Goal: Information Seeking & Learning: Learn about a topic

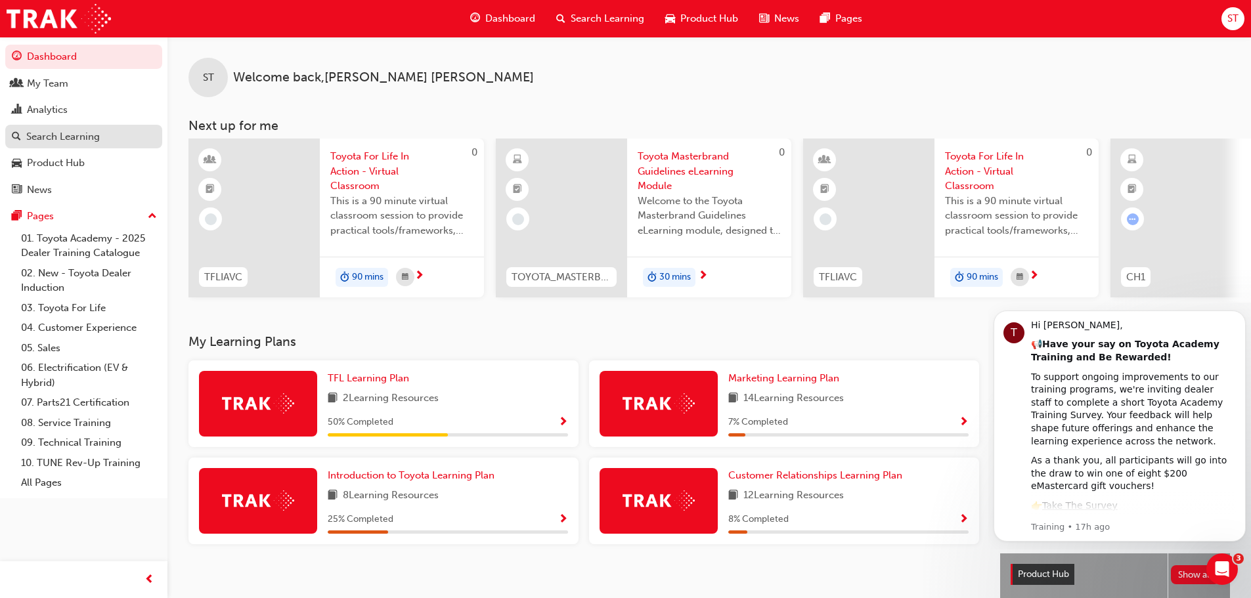
click at [66, 138] on div "Search Learning" at bounding box center [63, 136] width 74 height 15
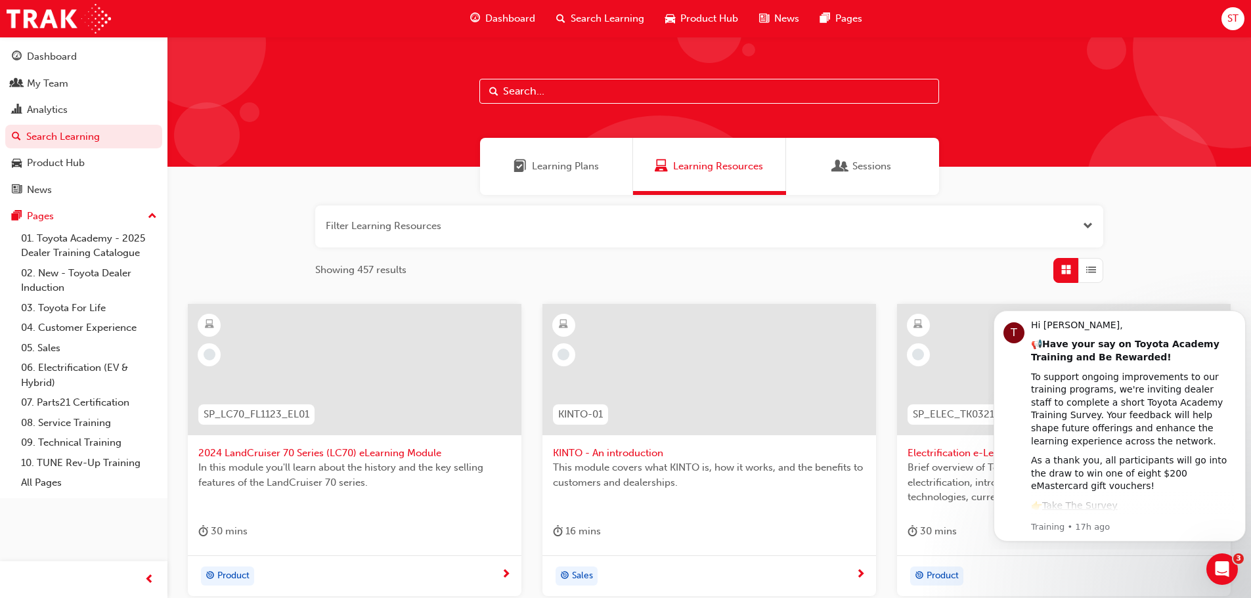
click at [533, 93] on input "text" at bounding box center [710, 91] width 460 height 25
type input "tfl"
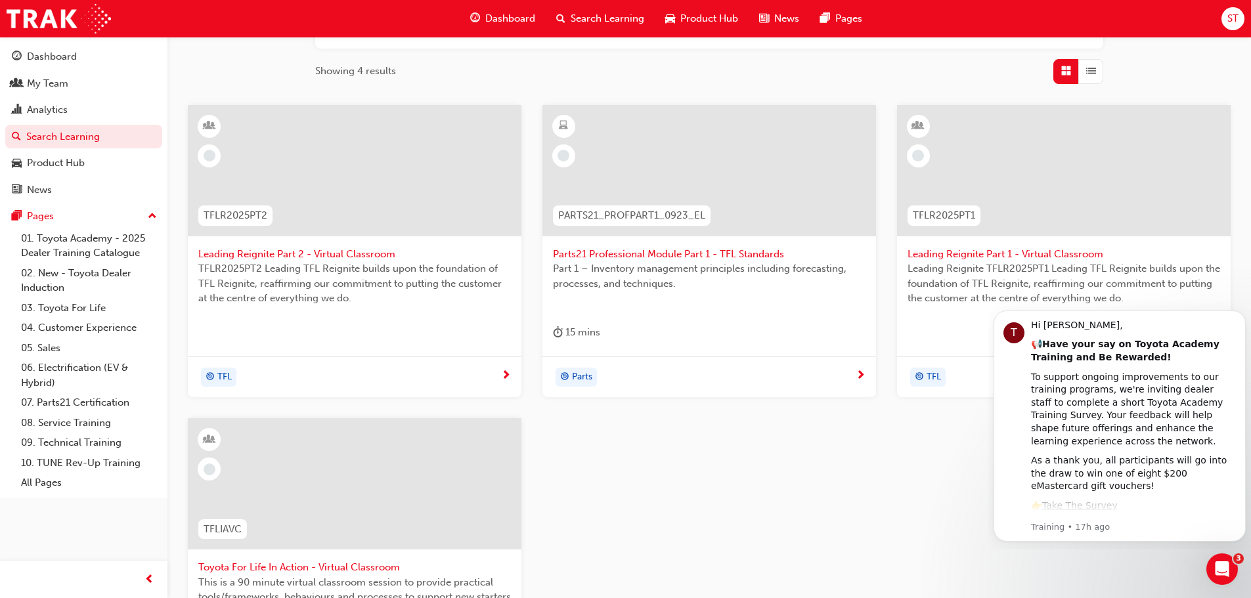
scroll to position [263, 0]
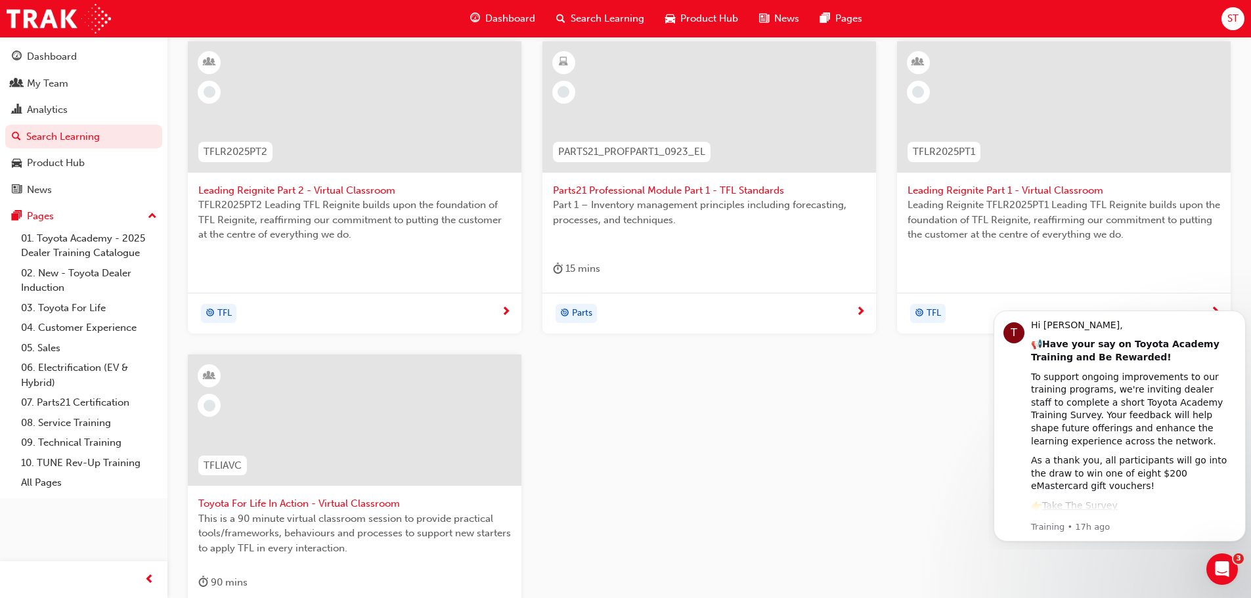
click at [284, 502] on span "Toyota For Life In Action - Virtual Classroom" at bounding box center [354, 504] width 313 height 15
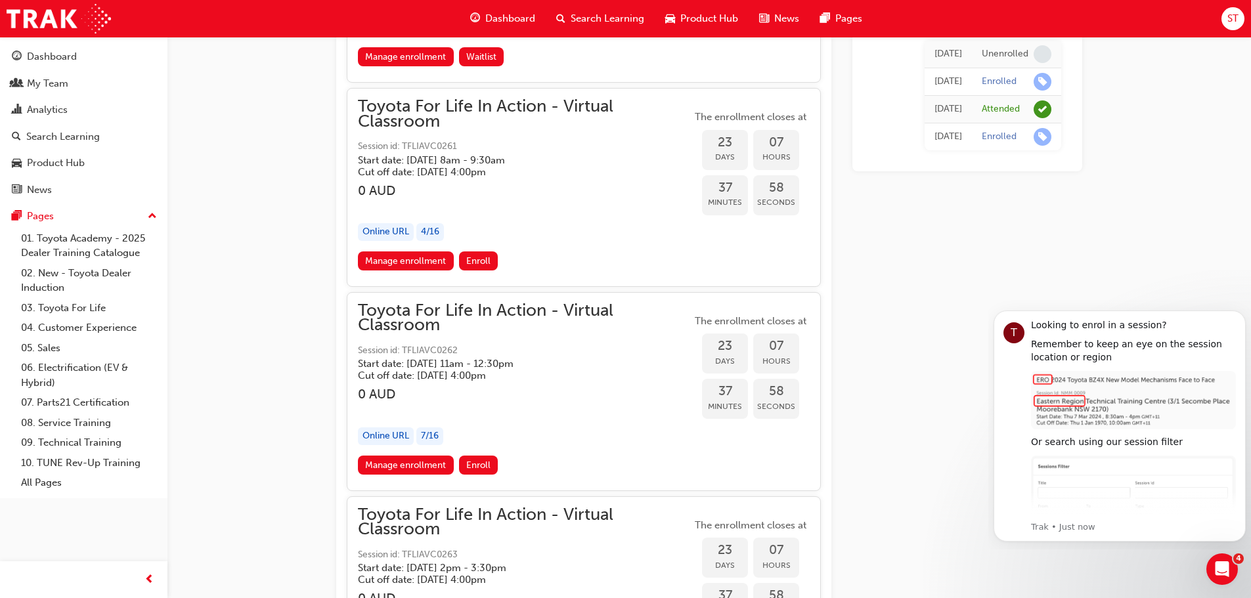
scroll to position [10864, 0]
